Goal: Task Accomplishment & Management: Manage account settings

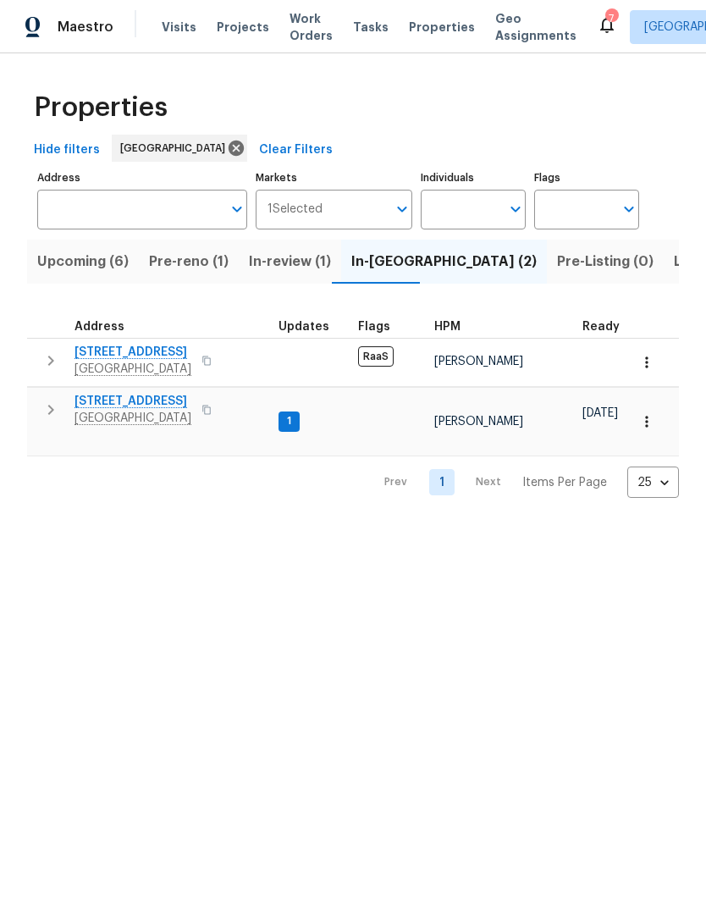
click at [108, 405] on span "[STREET_ADDRESS]" at bounding box center [133, 401] width 117 height 17
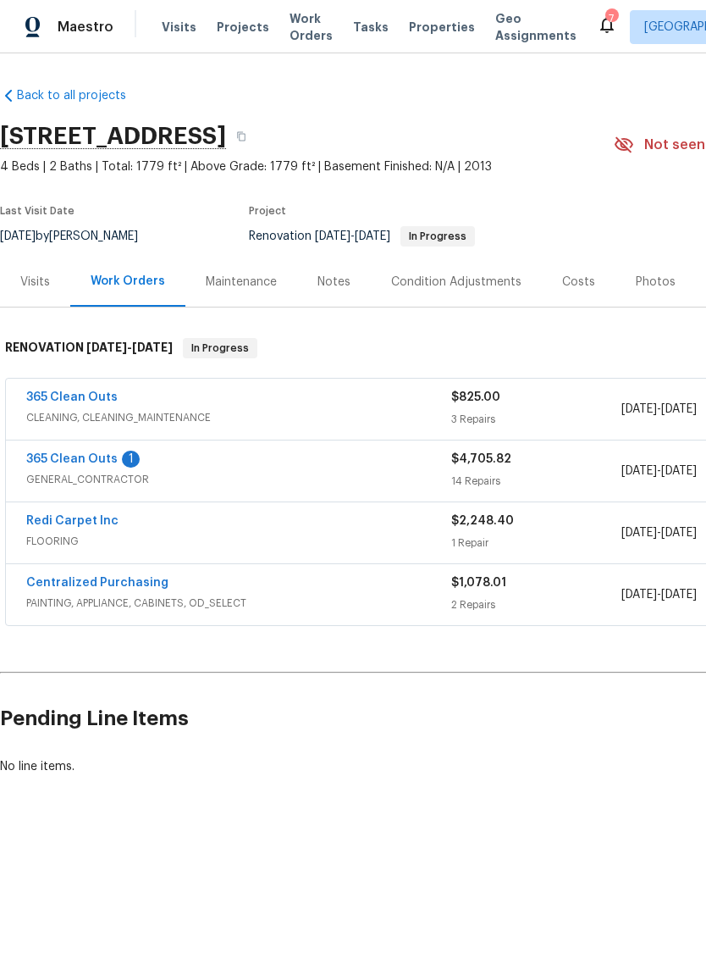
click at [69, 447] on div "365 Clean Outs 1 GENERAL_CONTRACTOR $4,705.82 14 Repairs [DATE] - [DATE] In Pro…" at bounding box center [478, 470] width 945 height 61
click at [74, 447] on div "365 Clean Outs 1 GENERAL_CONTRACTOR $4,705.82 14 Repairs [DATE] - [DATE] In Pro…" at bounding box center [478, 470] width 945 height 61
click at [73, 446] on div "365 Clean Outs 1 GENERAL_CONTRACTOR $4,705.82 14 Repairs [DATE] - [DATE] In Pro…" at bounding box center [478, 470] width 945 height 61
click at [94, 459] on link "365 Clean Outs" at bounding box center [71, 459] width 91 height 12
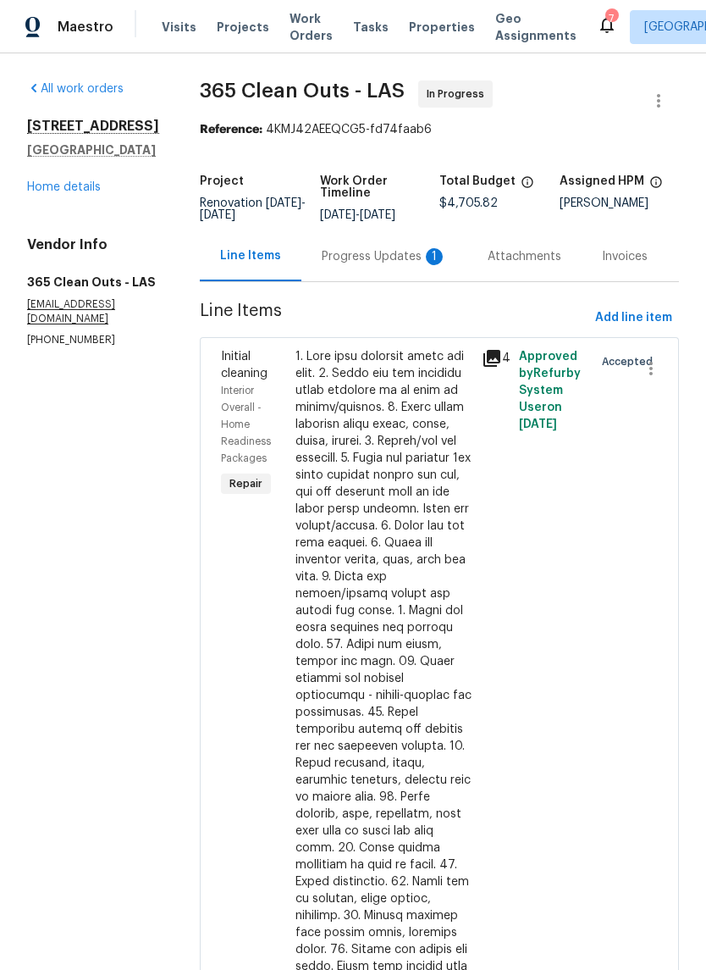
click at [52, 193] on link "Home details" at bounding box center [64, 187] width 74 height 12
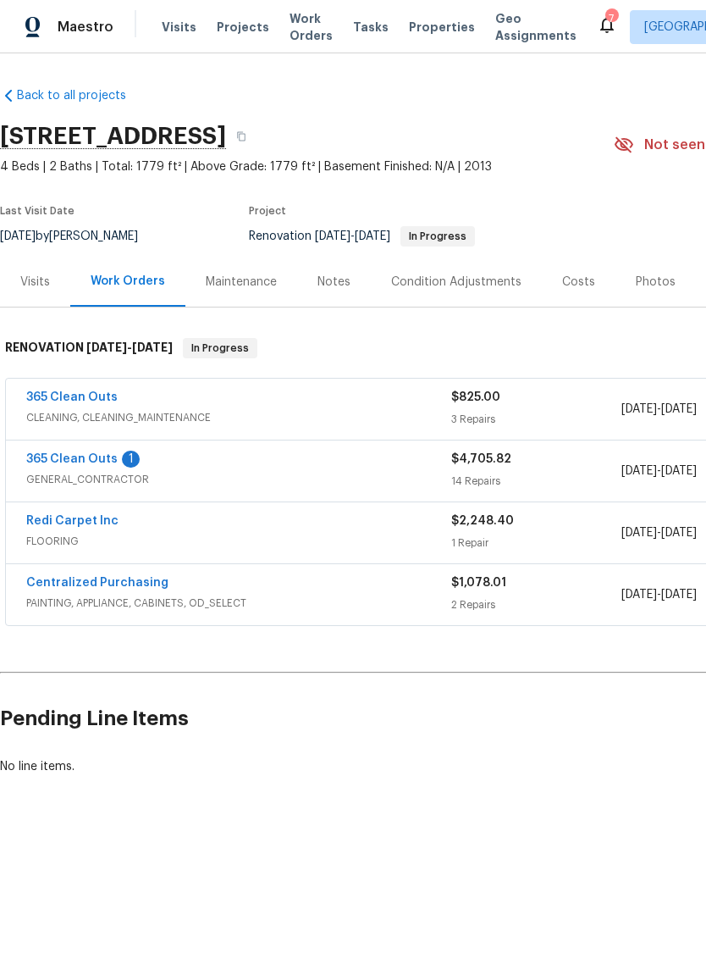
scroll to position [0, 19]
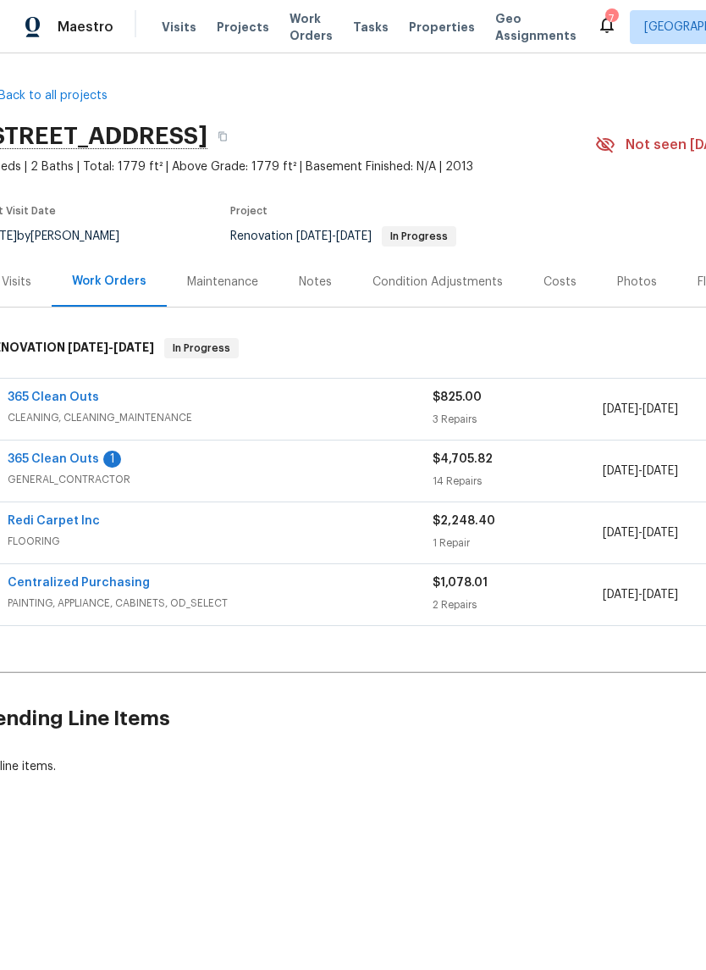
click at [177, 479] on span "GENERAL_CONTRACTOR" at bounding box center [220, 479] width 425 height 17
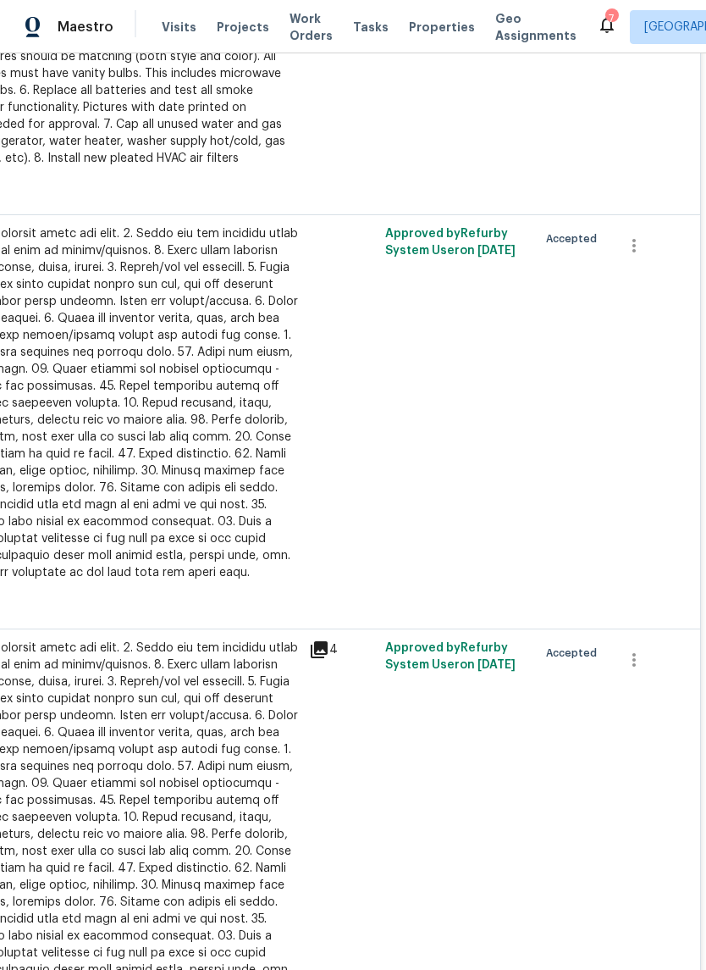
scroll to position [1409, 251]
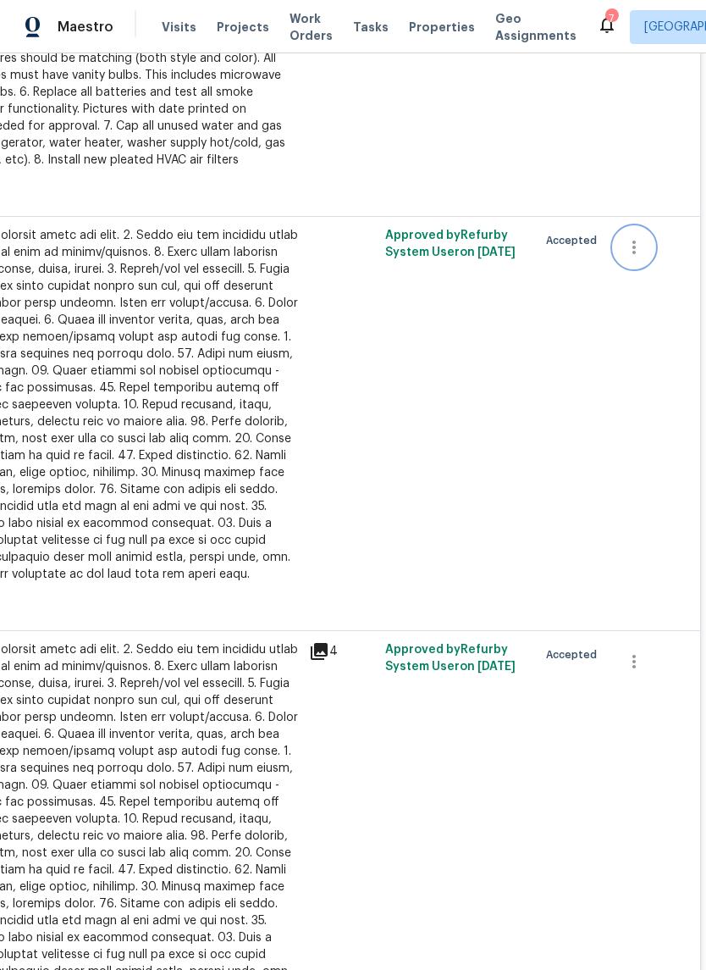
click at [645, 255] on icon "button" at bounding box center [634, 247] width 20 height 20
click at [657, 255] on li "Cancel" at bounding box center [646, 255] width 65 height 28
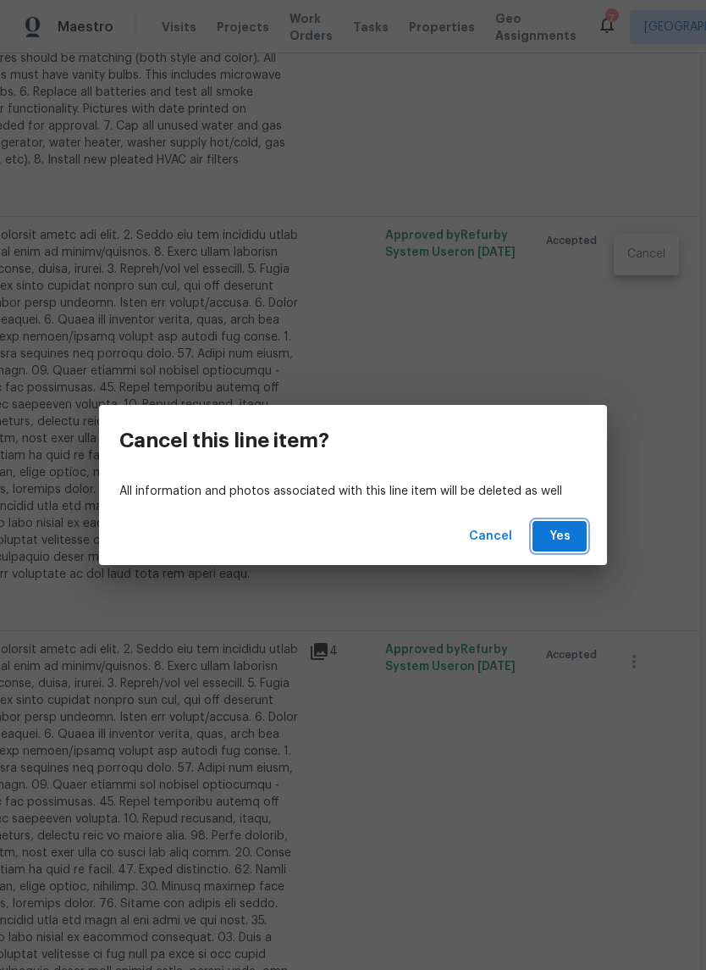
click at [571, 533] on span "Yes" at bounding box center [559, 536] width 27 height 21
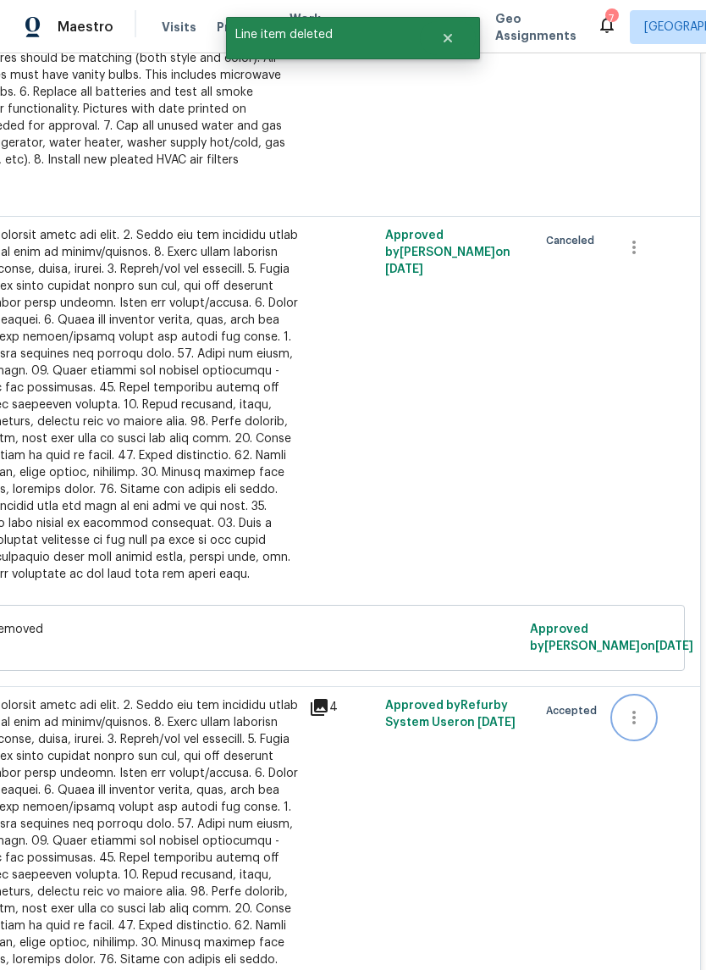
click at [635, 723] on icon "button" at bounding box center [634, 717] width 20 height 20
click at [659, 728] on li "Cancel" at bounding box center [646, 725] width 65 height 28
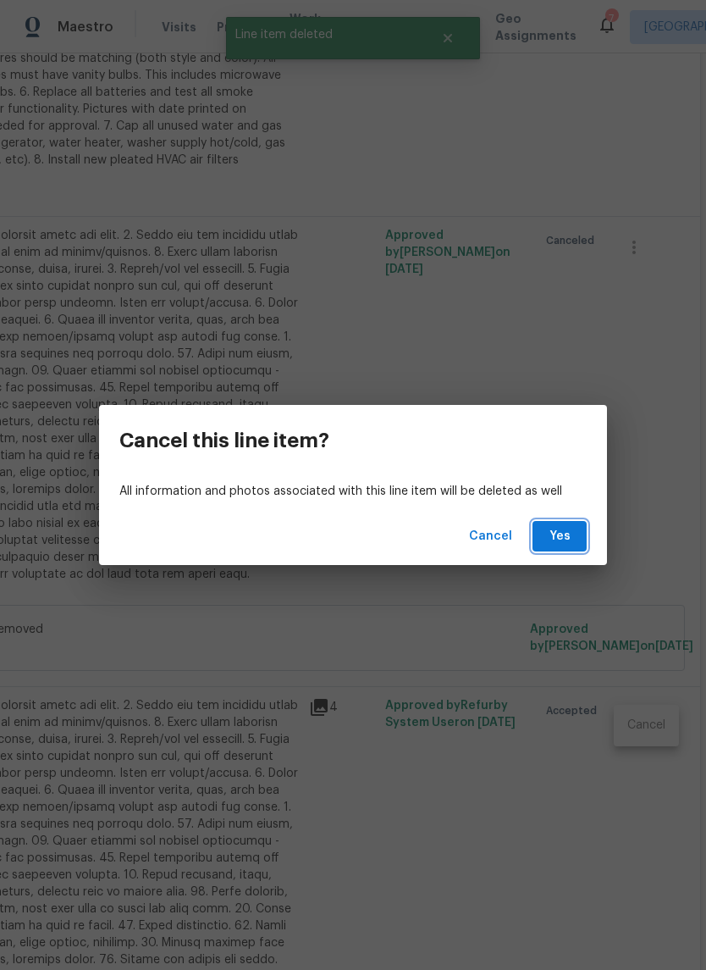
click at [575, 533] on button "Yes" at bounding box center [560, 536] width 54 height 31
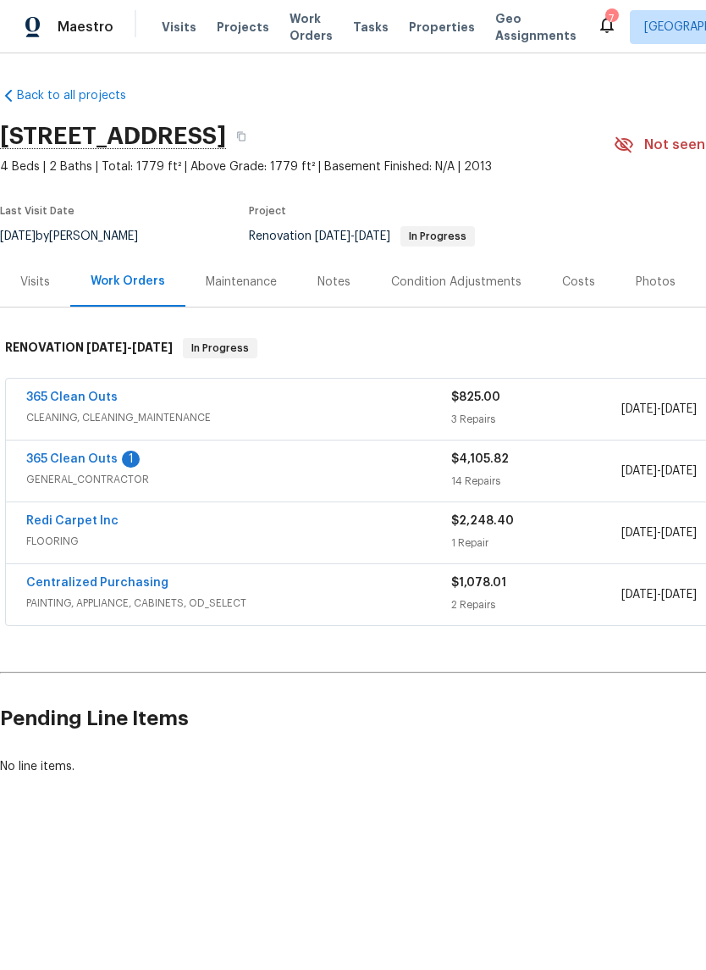
click at [230, 469] on div "365 Clean Outs 1" at bounding box center [238, 461] width 425 height 20
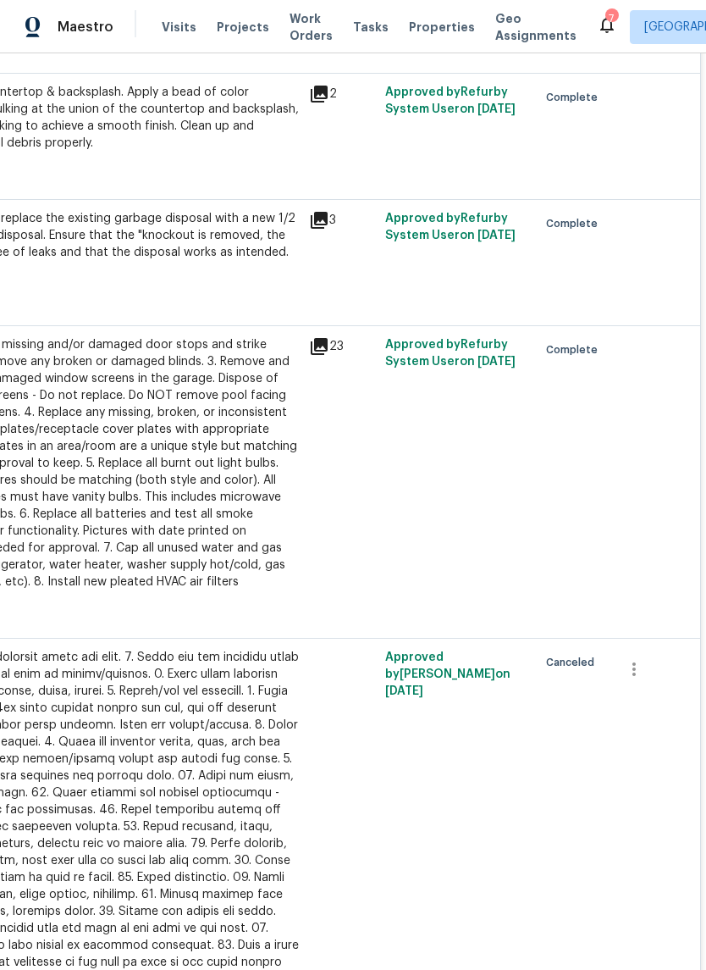
scroll to position [988, 251]
